Goal: Information Seeking & Learning: Learn about a topic

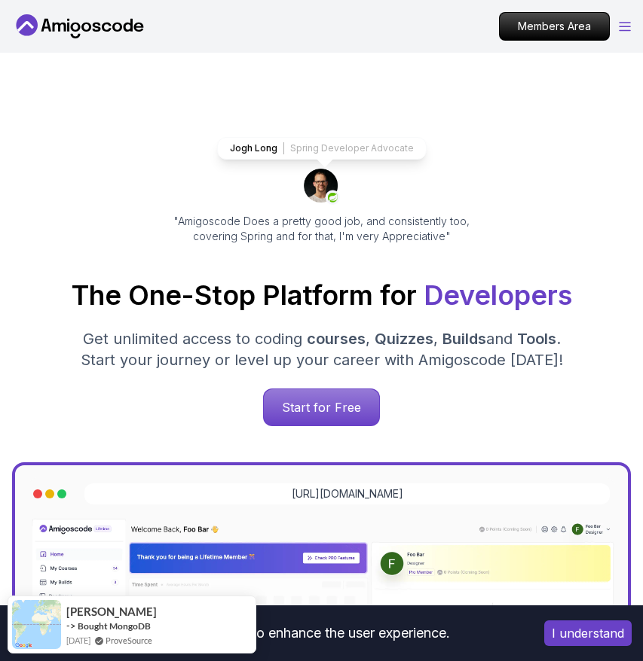
click at [625, 26] on icon "Open Menu" at bounding box center [624, 27] width 11 height 8
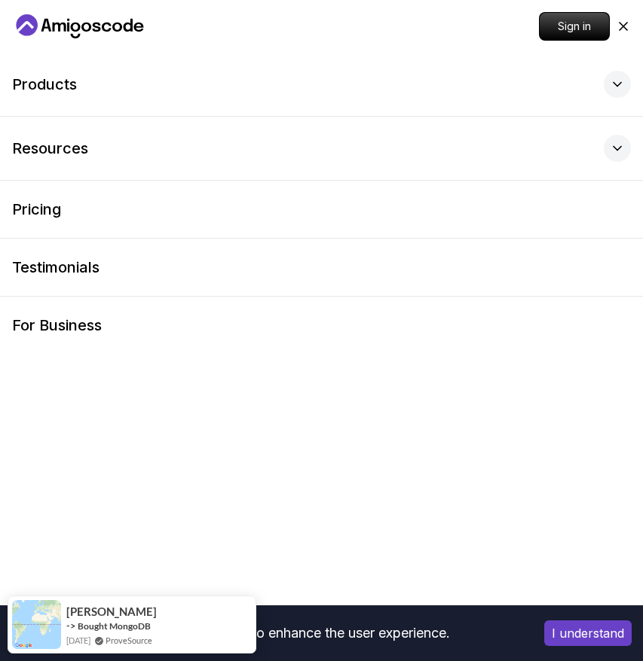
click at [67, 26] on icon "Home page" at bounding box center [68, 27] width 2 height 9
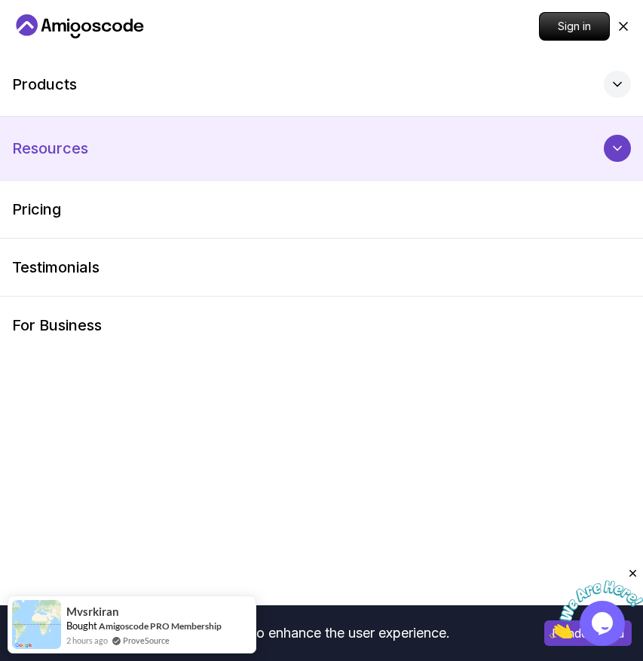
click at [96, 161] on button "Resources" at bounding box center [321, 148] width 643 height 63
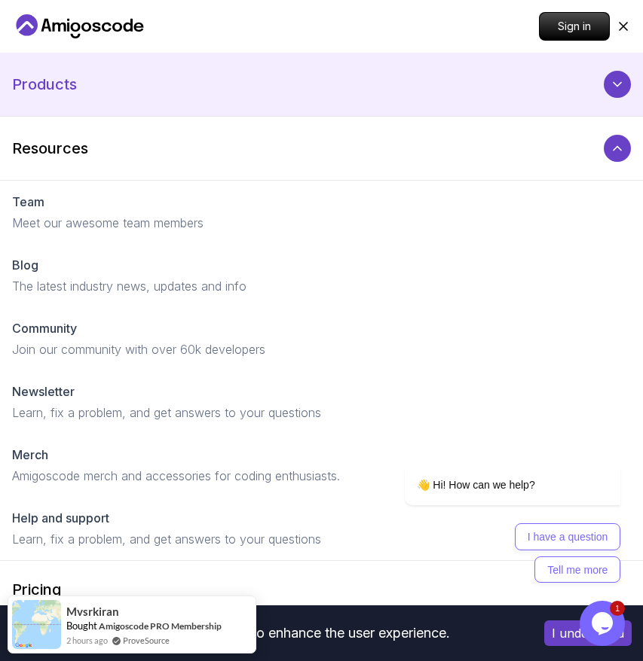
click at [85, 91] on button "Products" at bounding box center [321, 84] width 643 height 63
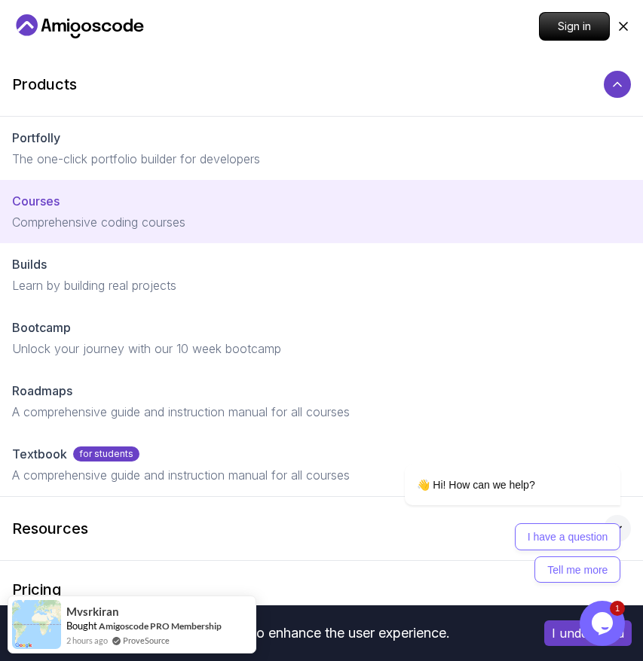
click at [79, 221] on p "Comprehensive coding courses" at bounding box center [321, 222] width 618 height 18
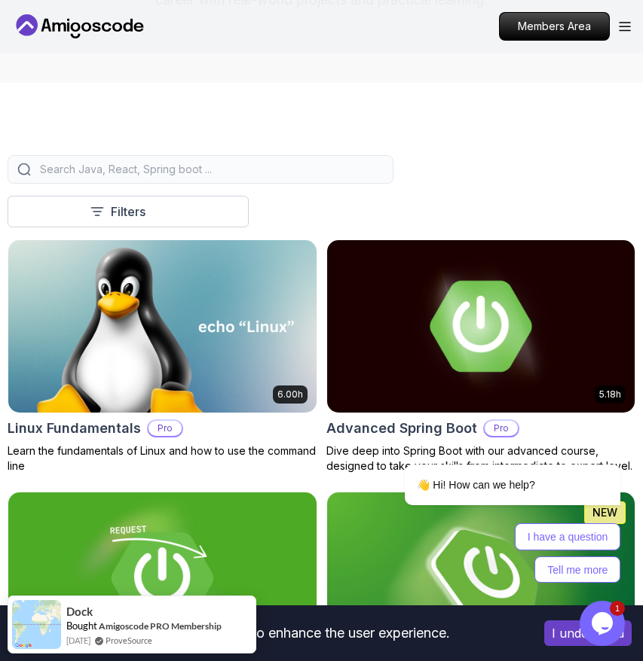
scroll to position [293, 0]
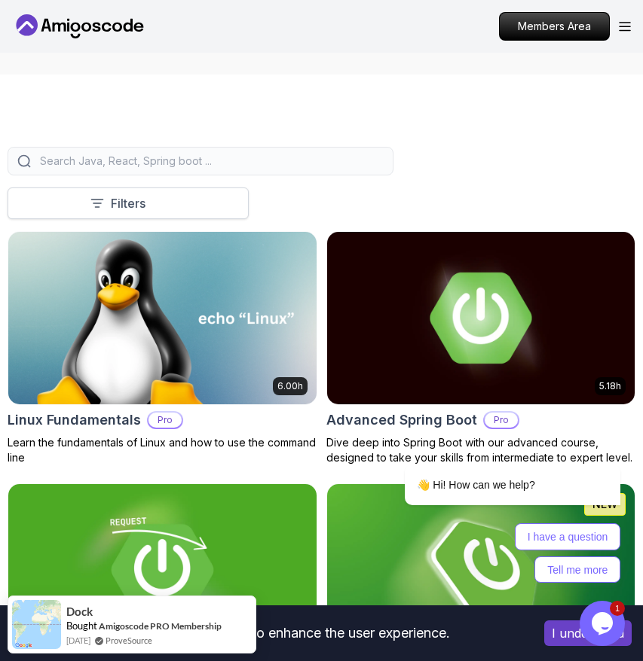
click at [153, 203] on span at bounding box center [158, 203] width 15 height 15
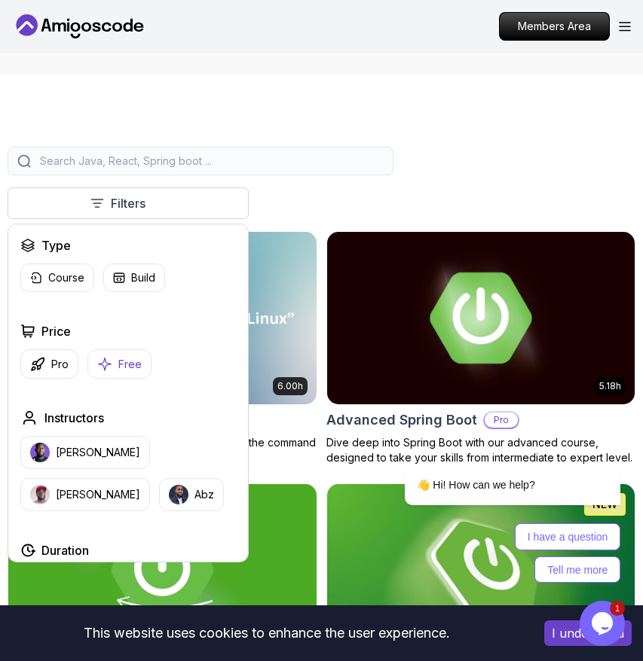
click at [137, 370] on p "Free" at bounding box center [129, 364] width 23 height 15
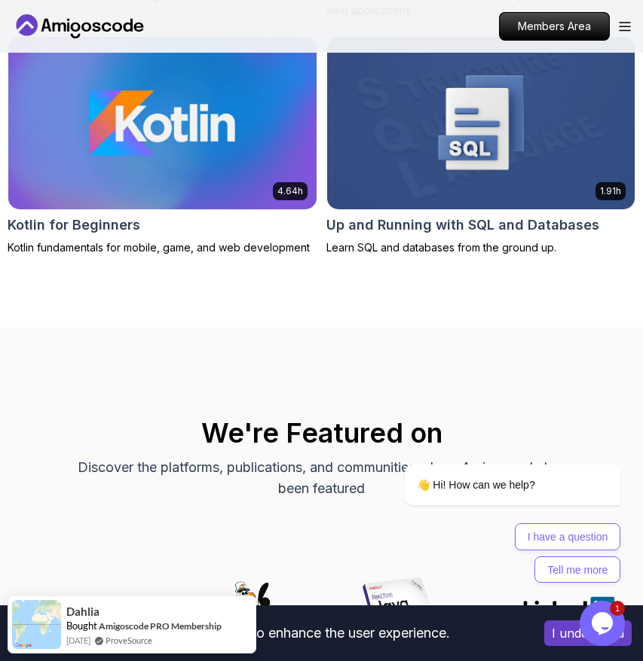
scroll to position [1481, 0]
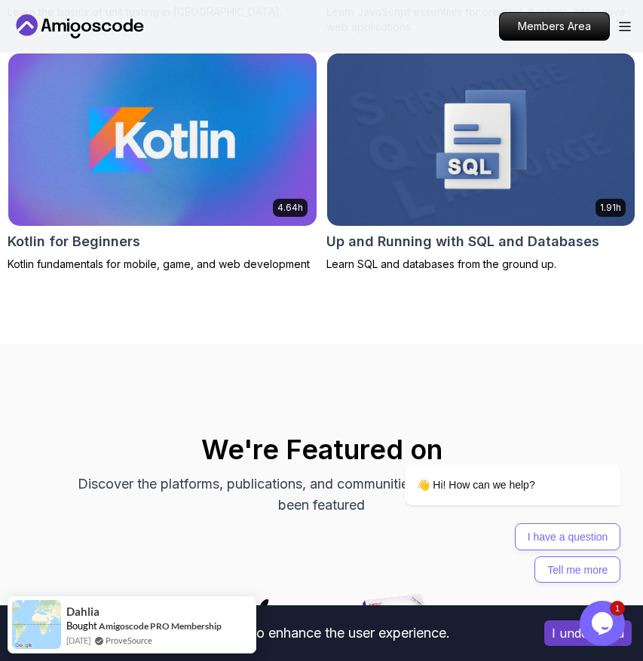
click at [424, 153] on img at bounding box center [480, 139] width 323 height 181
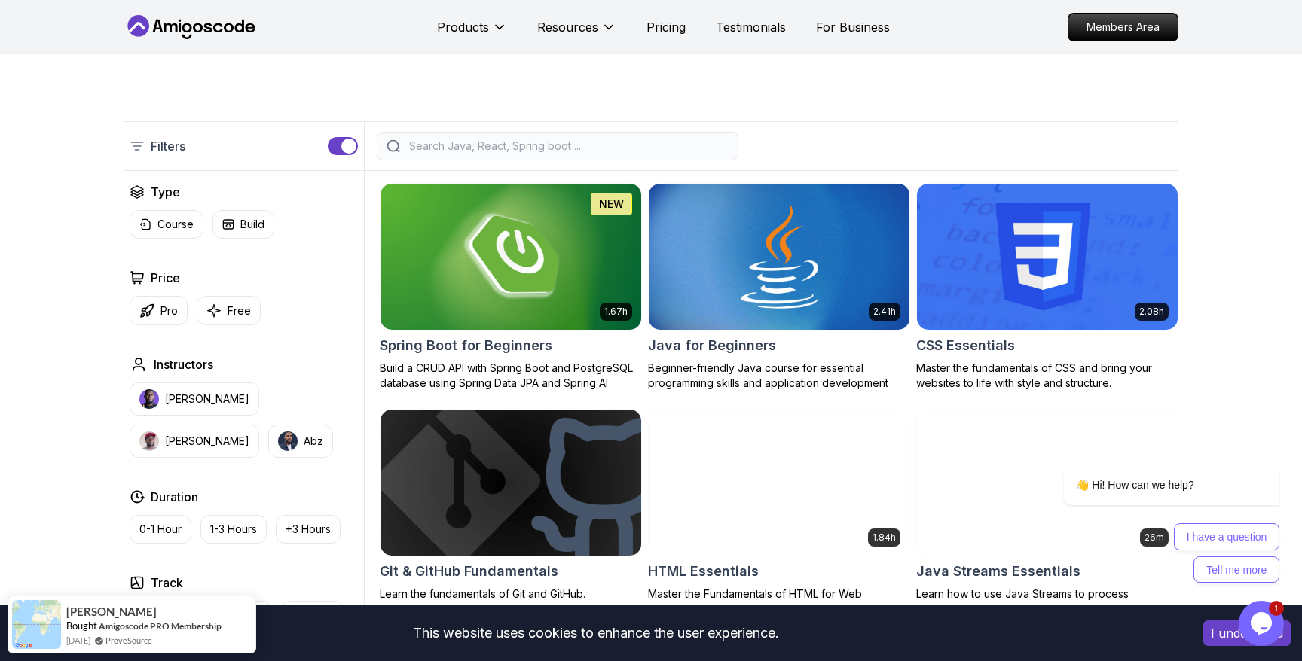
scroll to position [319, 0]
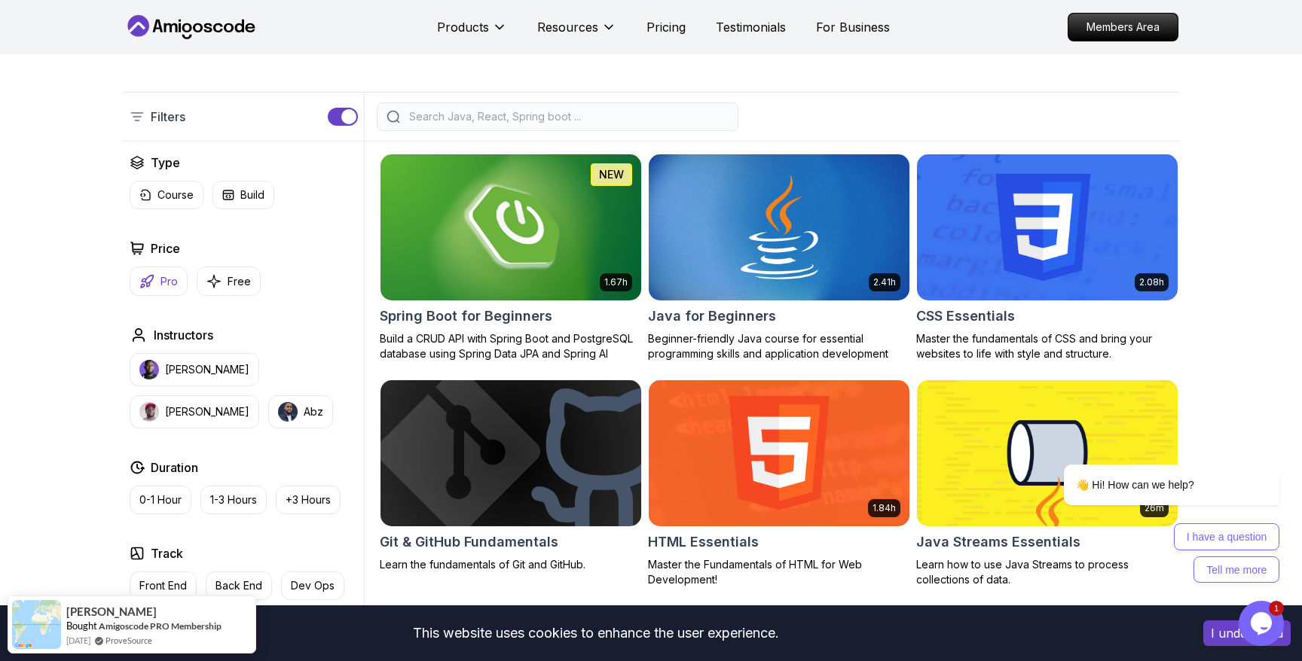
click at [166, 279] on p "Pro" at bounding box center [168, 281] width 17 height 15
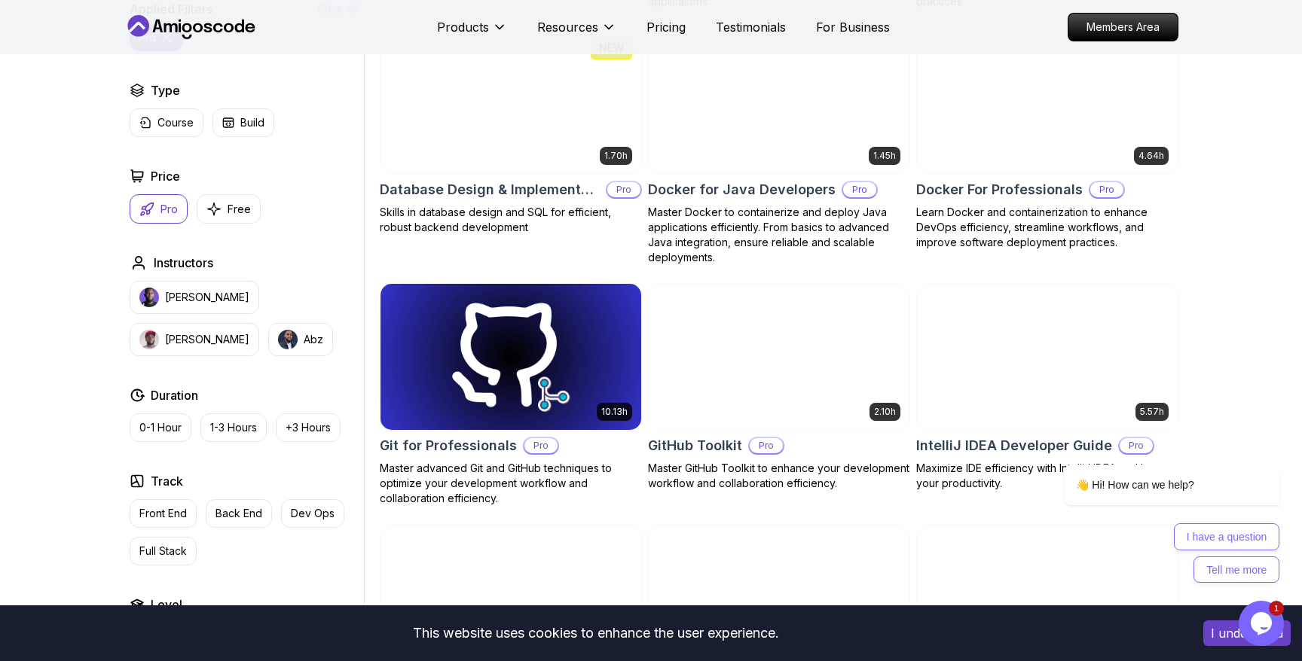
scroll to position [1122, 0]
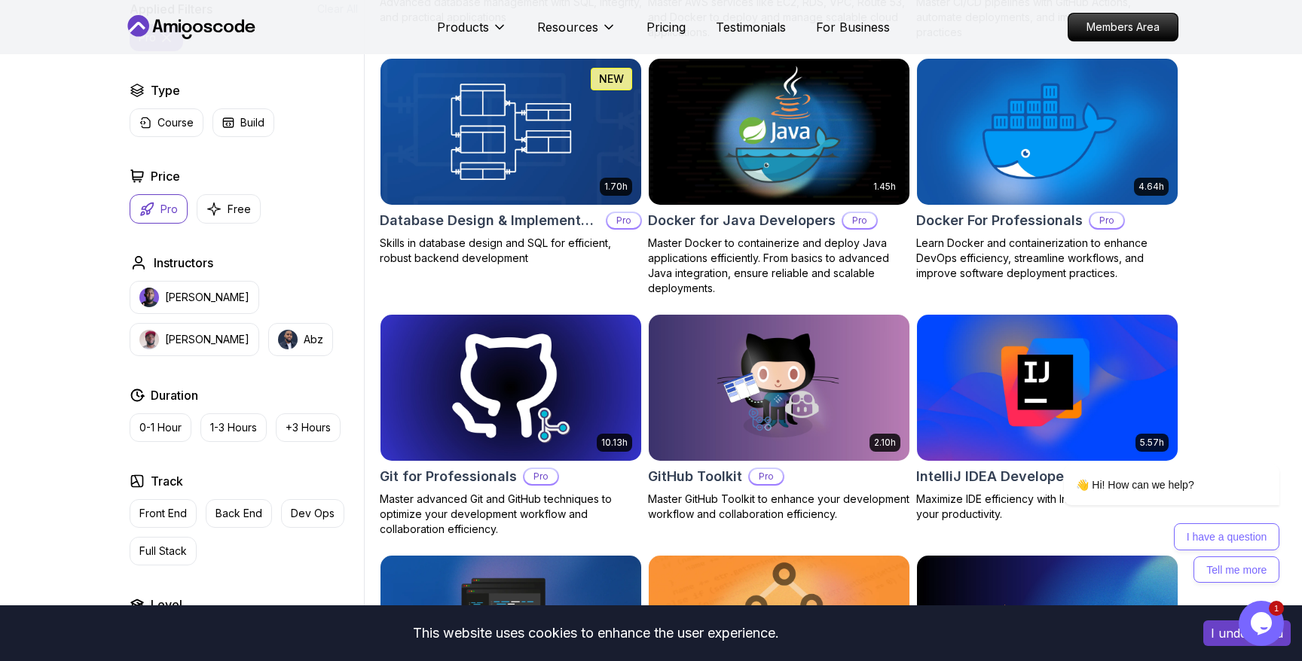
click at [168, 215] on p "Pro" at bounding box center [168, 209] width 17 height 15
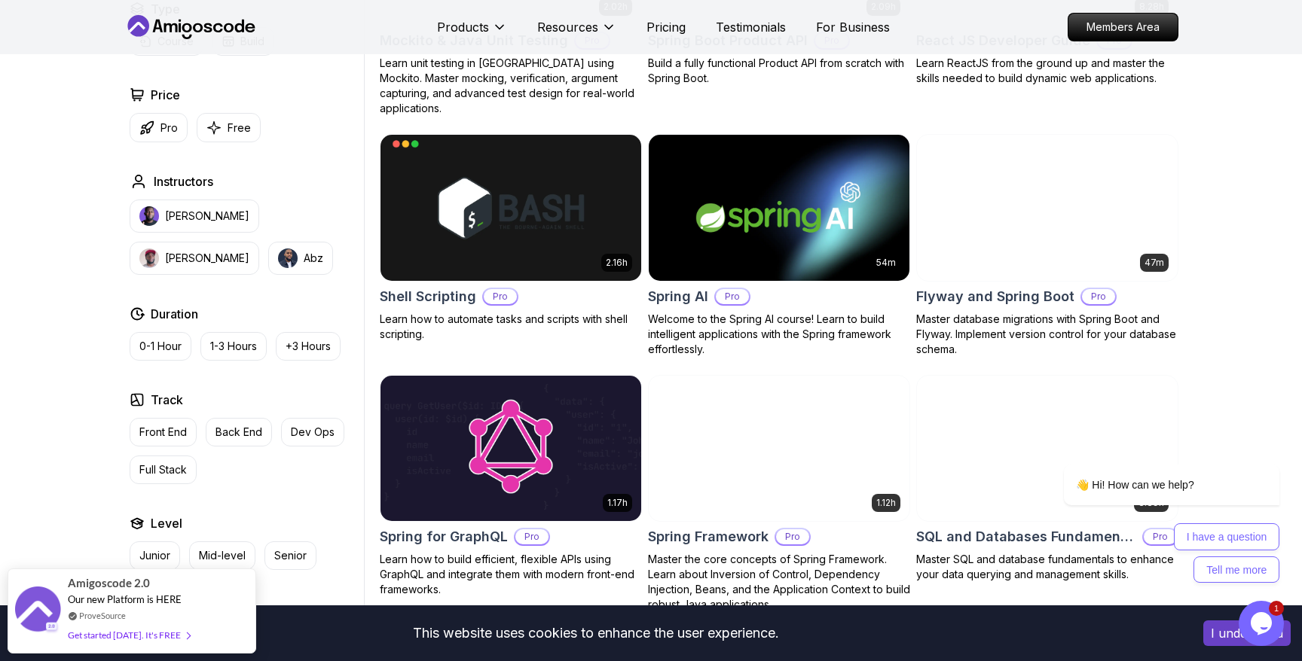
scroll to position [3492, 0]
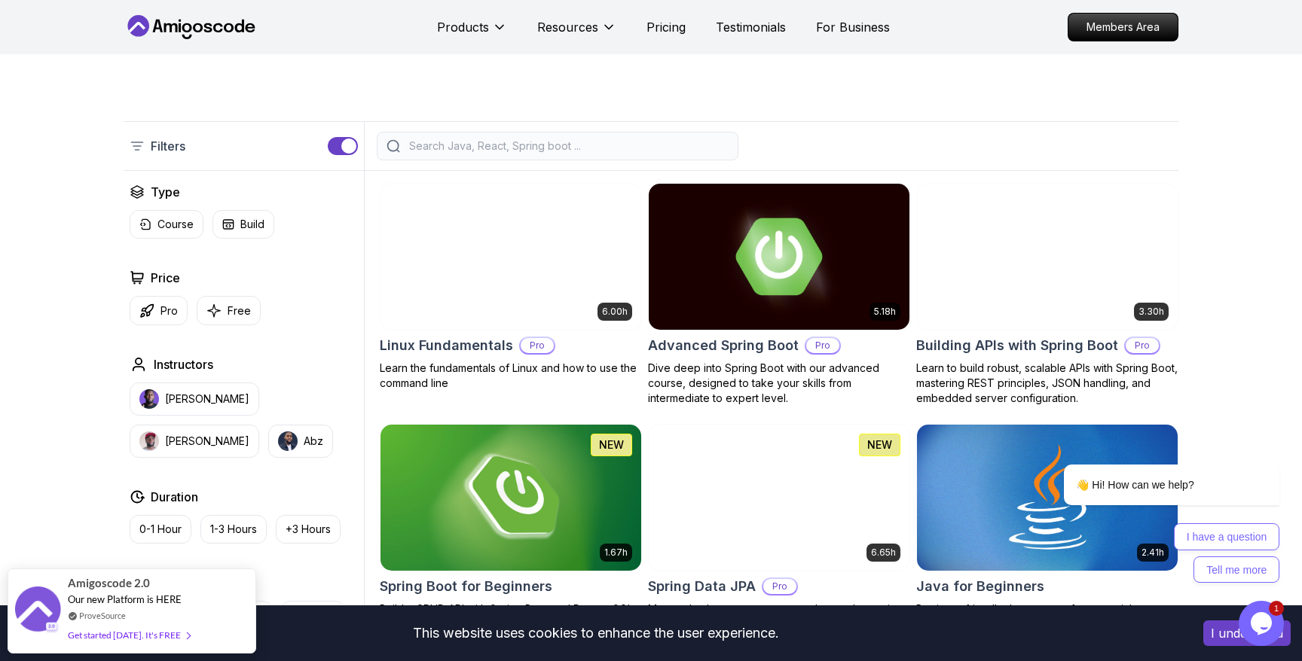
scroll to position [0, 0]
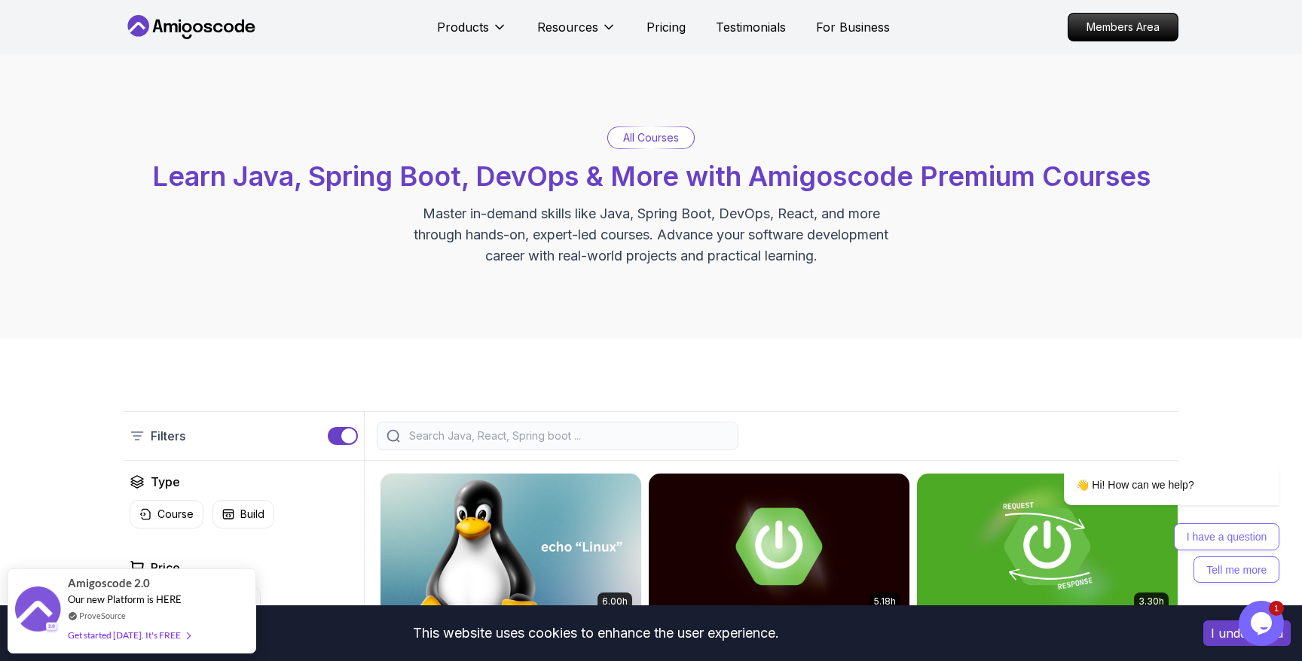
click at [341, 437] on div "button" at bounding box center [348, 436] width 15 height 15
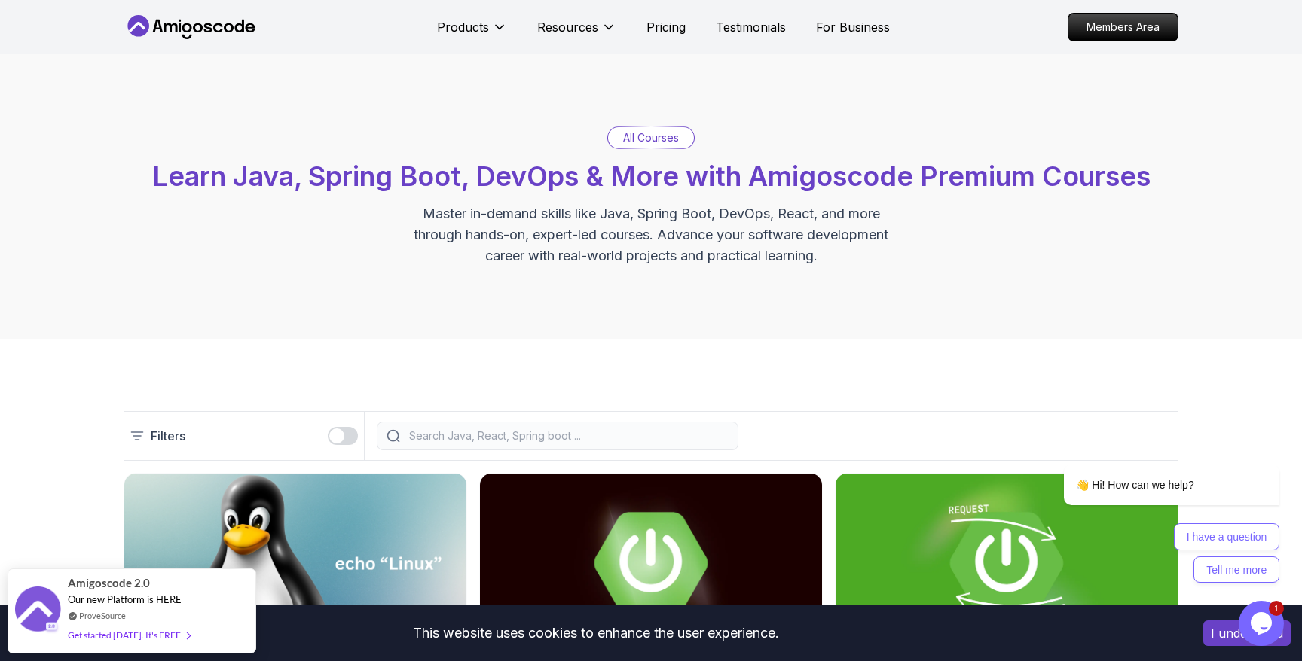
click at [341, 438] on div "button" at bounding box center [336, 436] width 15 height 15
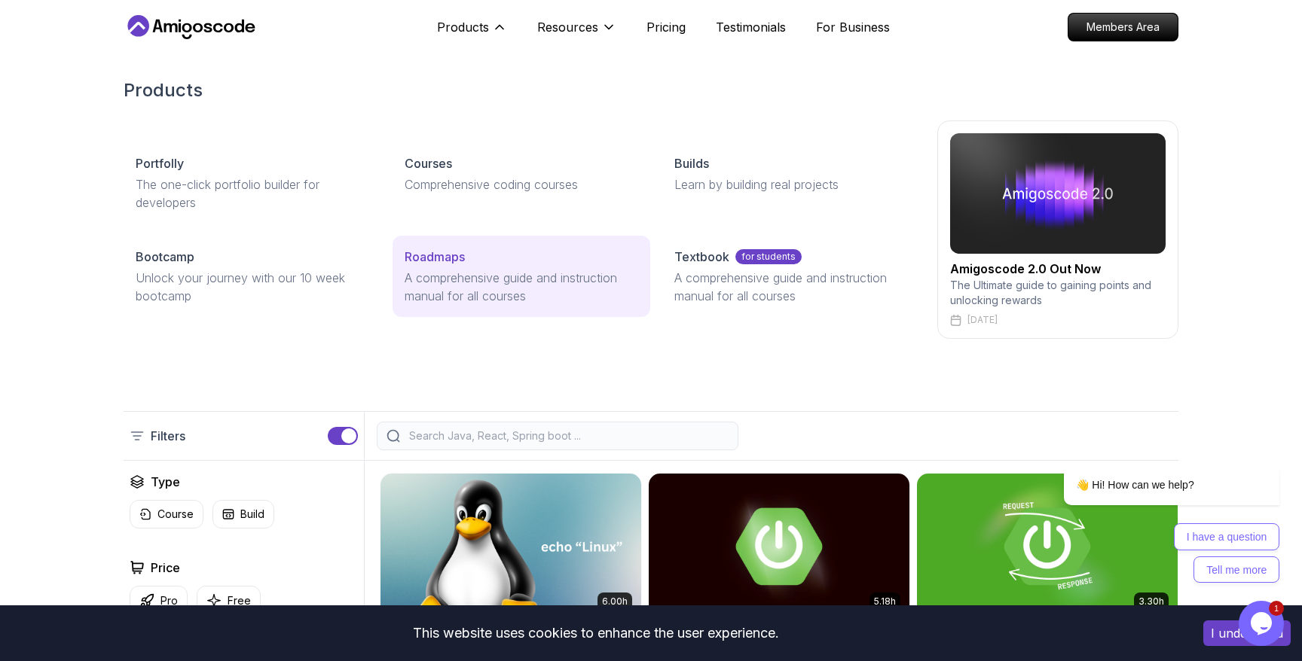
click at [441, 259] on p "Roadmaps" at bounding box center [435, 257] width 60 height 18
